Goal: Information Seeking & Learning: Learn about a topic

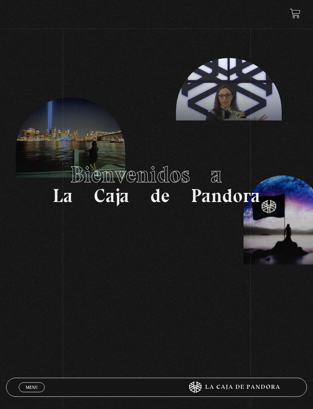
click at [27, 389] on span "Menu" at bounding box center [32, 387] width 13 height 5
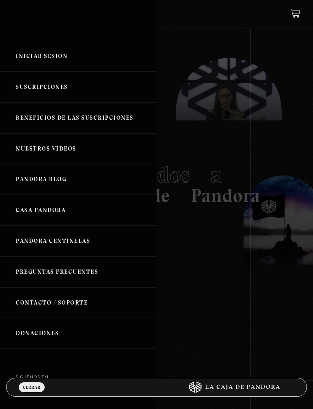
click at [39, 57] on link "Iniciar Sesión" at bounding box center [78, 56] width 156 height 31
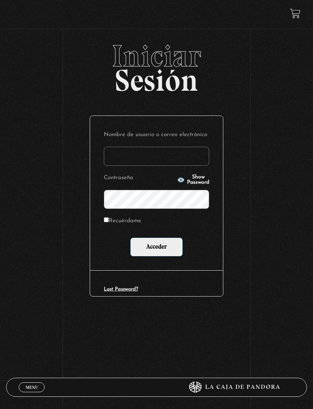
type input "MariamFHC"
click at [156, 248] on input "Acceder" at bounding box center [156, 247] width 53 height 19
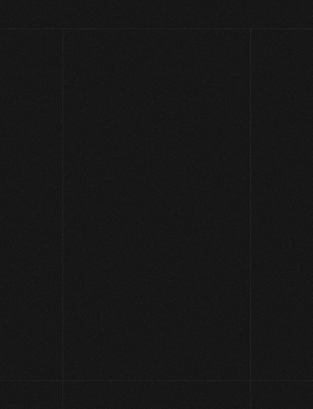
click at [111, 223] on link at bounding box center [166, 333] width 313 height 409
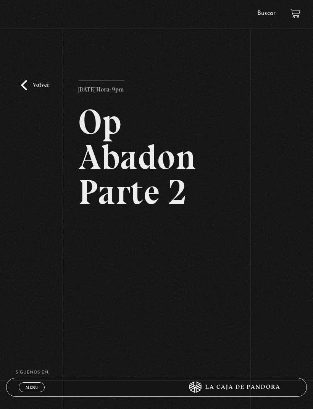
scroll to position [6, 0]
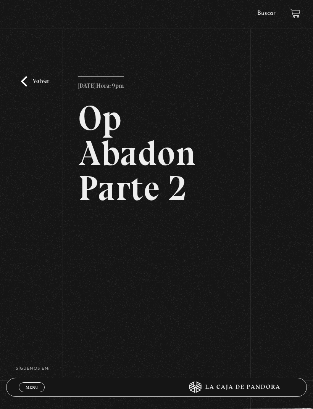
click at [32, 87] on link "Volver" at bounding box center [35, 81] width 28 height 10
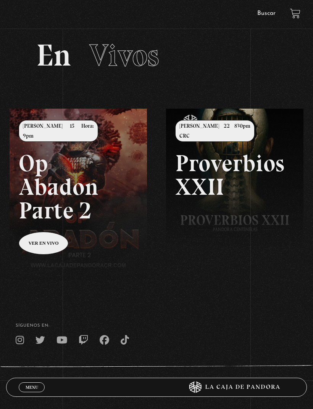
scroll to position [22, 0]
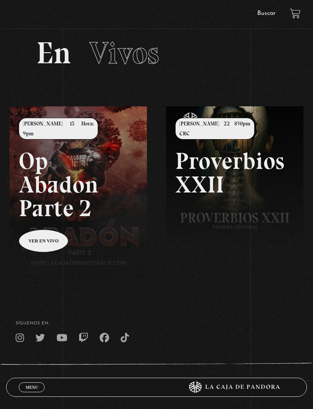
click at [39, 268] on link at bounding box center [166, 310] width 313 height 409
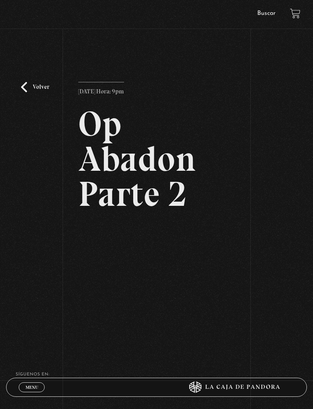
click at [32, 92] on link "Volver" at bounding box center [35, 87] width 28 height 10
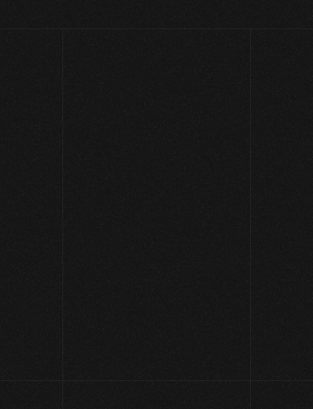
scroll to position [22, 0]
click at [39, 90] on section "En Vivos" at bounding box center [156, 63] width 313 height 88
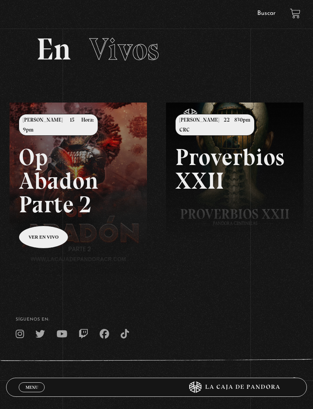
scroll to position [0, 0]
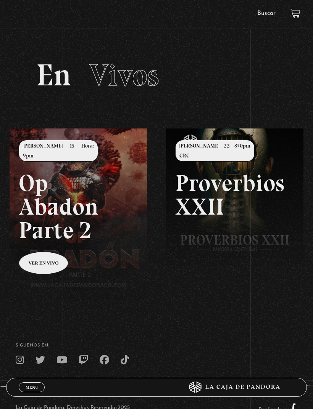
click at [27, 385] on span "Menu" at bounding box center [32, 387] width 13 height 5
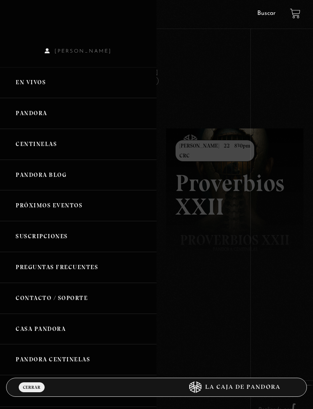
click at [26, 119] on link "Pandora" at bounding box center [78, 113] width 156 height 31
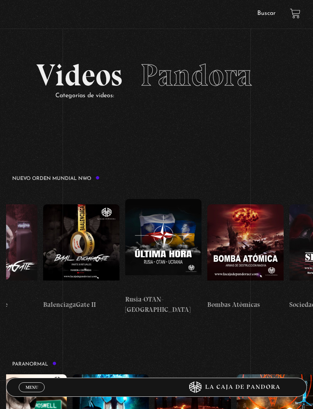
click at [266, 11] on link "Buscar" at bounding box center [266, 13] width 18 height 6
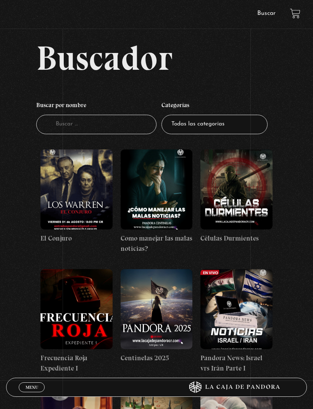
click at [90, 130] on input "Buscador" at bounding box center [96, 124] width 120 height 19
type input "Const"
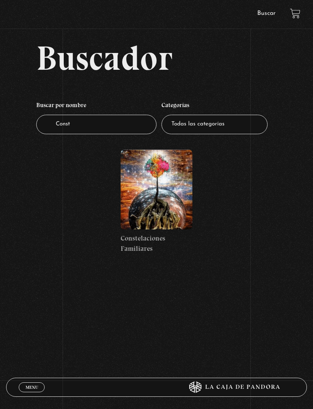
click at [165, 196] on figure at bounding box center [157, 190] width 72 height 80
